Goal: Information Seeking & Learning: Learn about a topic

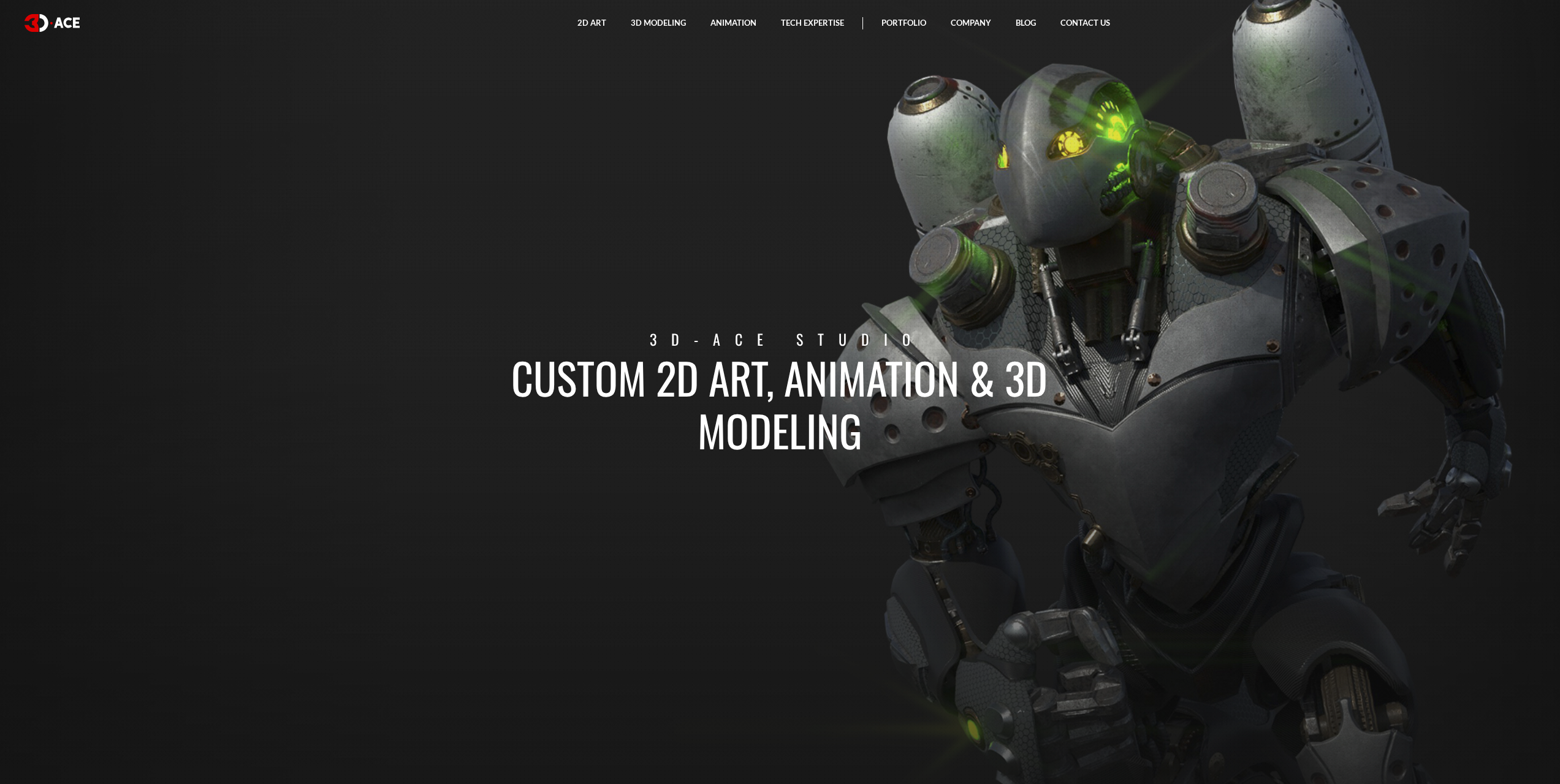
click at [865, 262] on section "Custom 2D art, animation & 3D modeling 3D-Ace studio" at bounding box center [780, 392] width 1560 height 784
drag, startPoint x: 507, startPoint y: 371, endPoint x: 946, endPoint y: 433, distance: 443.4
click at [946, 433] on h1 "Custom 2D art, animation & 3D modeling" at bounding box center [780, 403] width 679 height 105
copy h1 "Custom 2D art, animation & 3D modeling"
click at [987, 474] on section "Custom 2D art, animation & 3D modeling 3D-Ace studio" at bounding box center [780, 392] width 1560 height 784
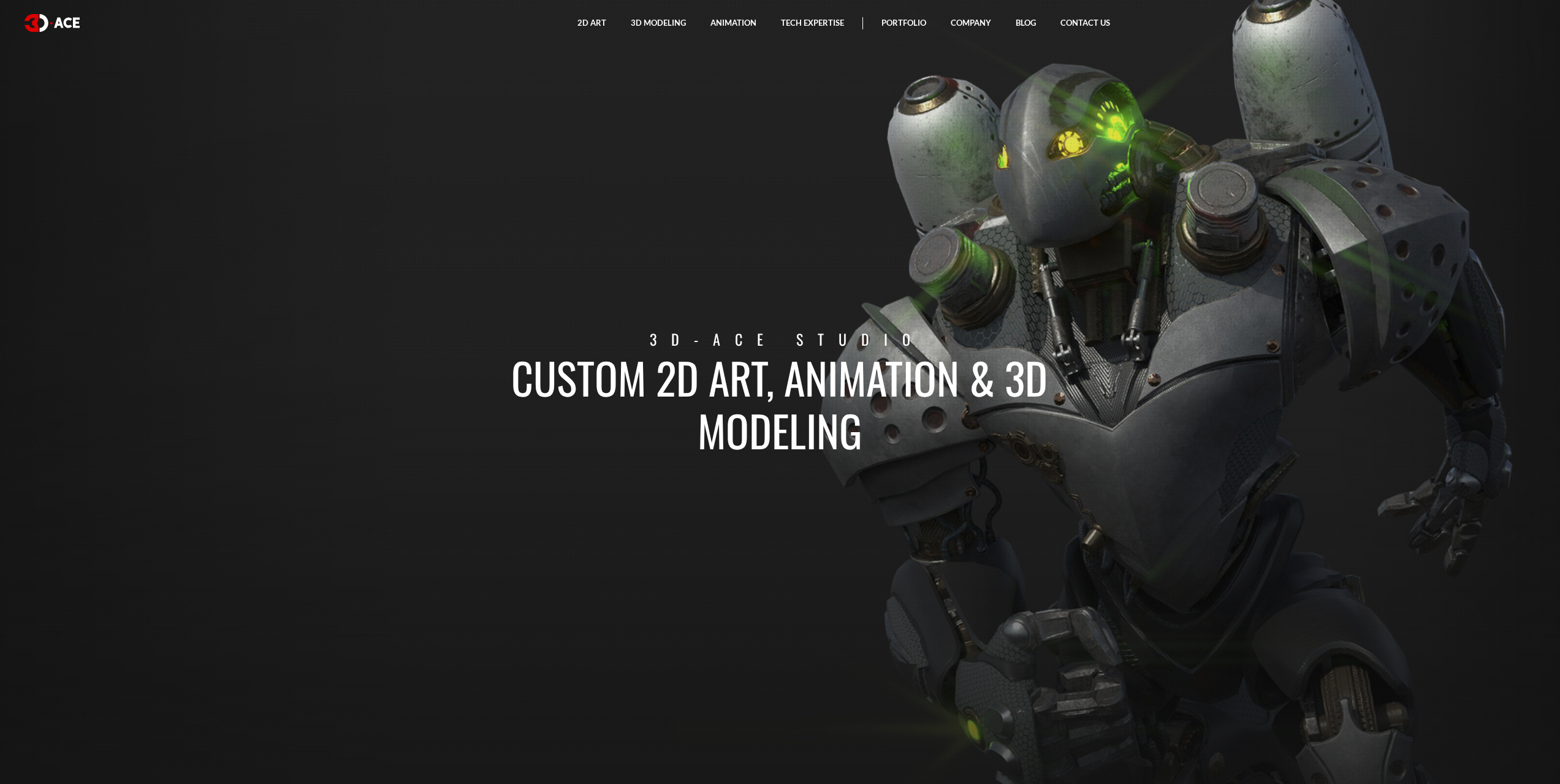
click at [555, 522] on section "Custom 2D art, animation & 3D modeling 3D-Ace studio" at bounding box center [780, 392] width 1560 height 784
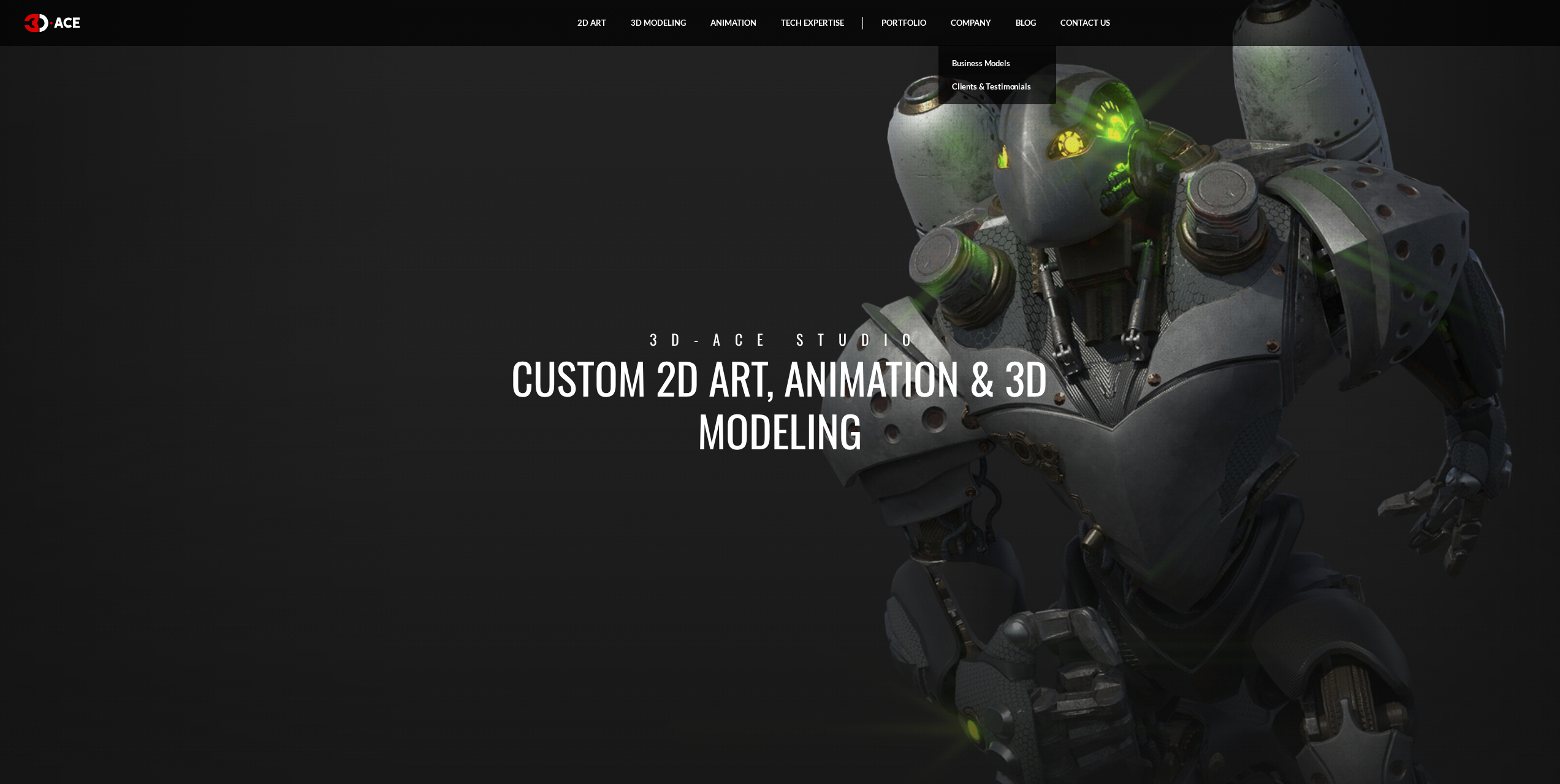
click at [986, 67] on link "Business Models" at bounding box center [997, 63] width 118 height 23
